Goal: Transaction & Acquisition: Purchase product/service

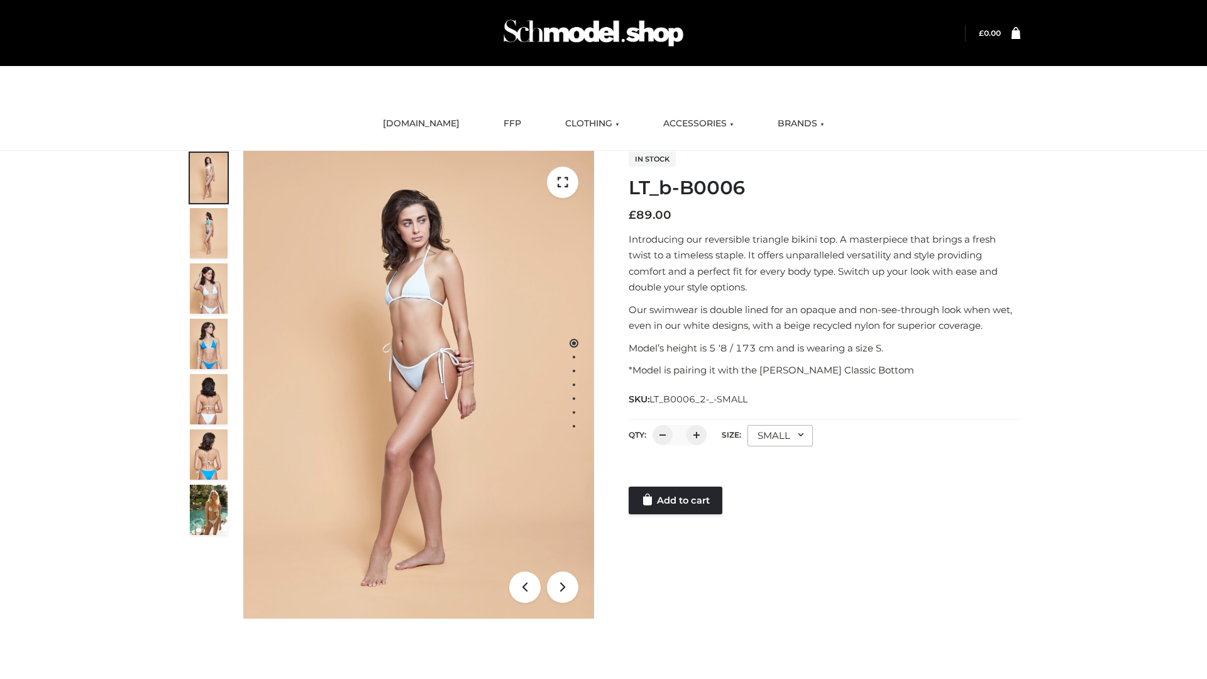
click at [676, 500] on link "Add to cart" at bounding box center [676, 501] width 94 height 28
